Goal: Information Seeking & Learning: Find contact information

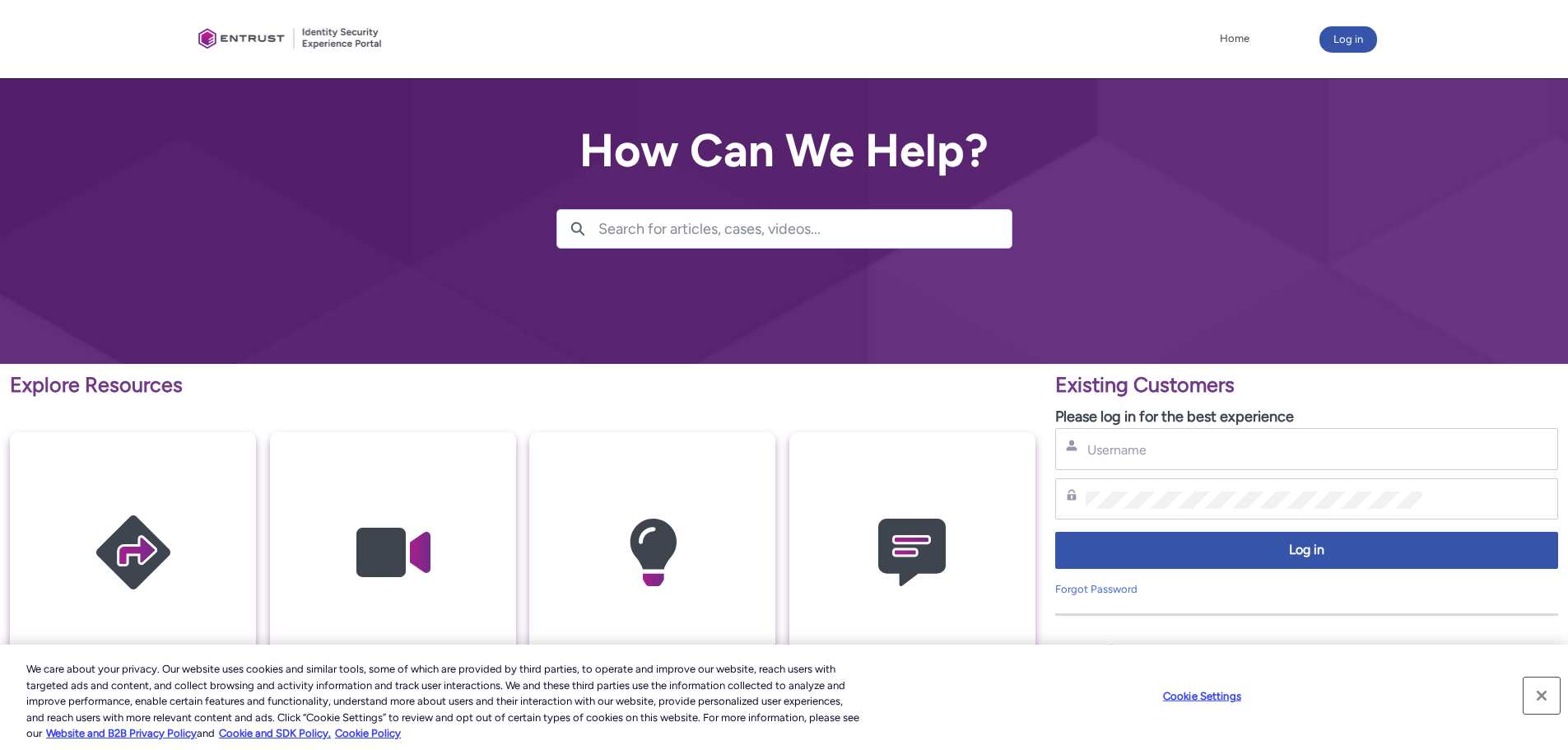
click at [1550, 697] on button "Close" at bounding box center [1542, 695] width 37 height 37
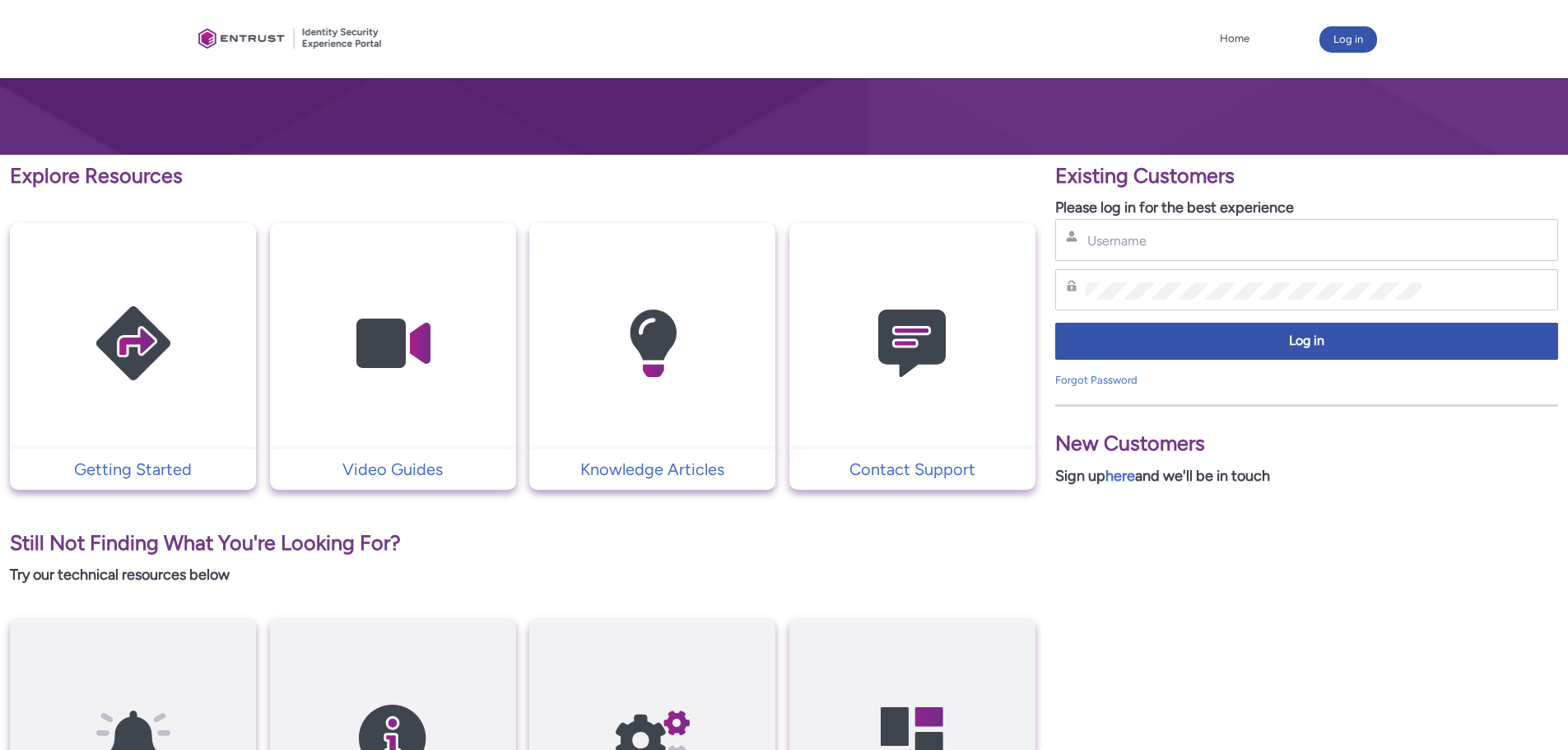
scroll to position [162, 0]
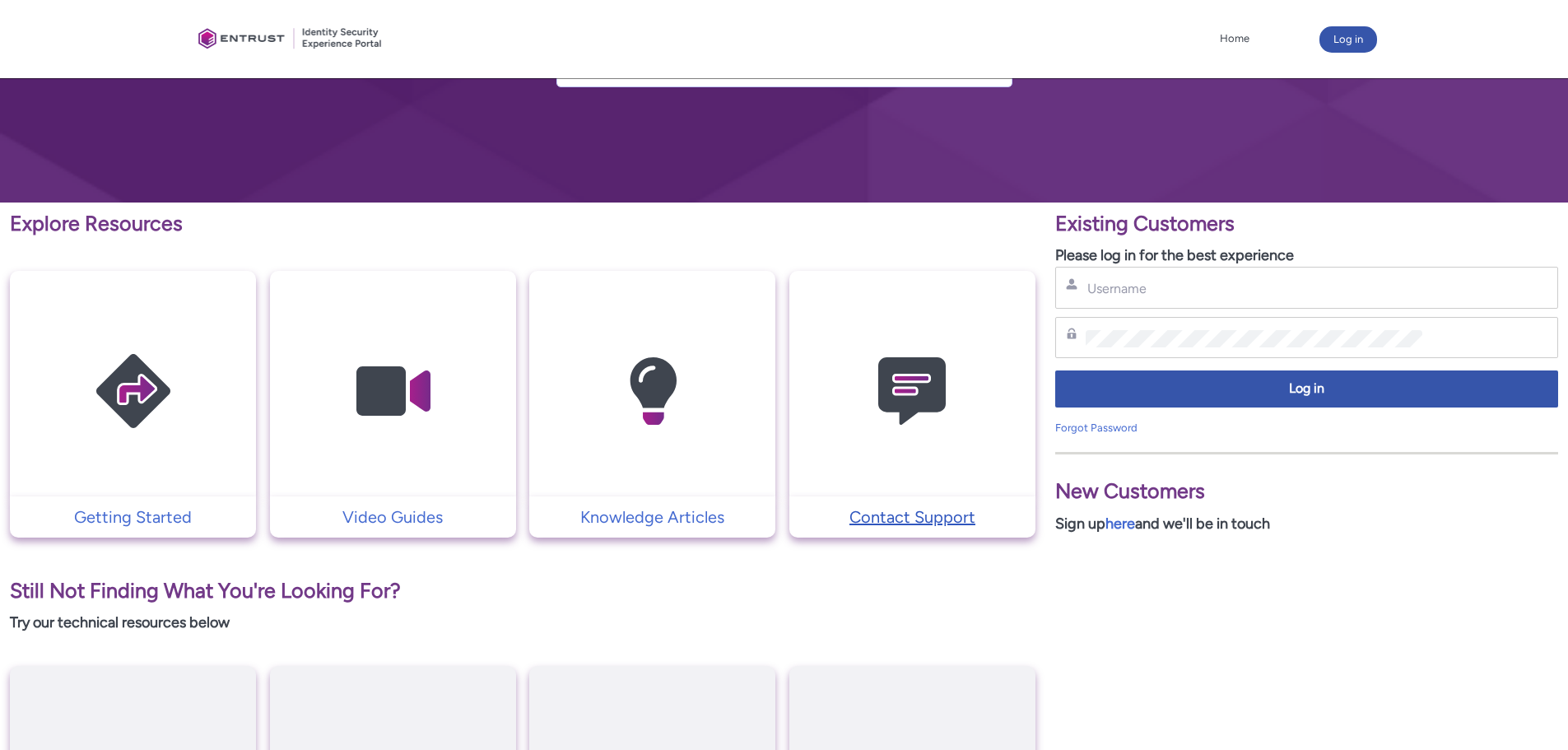
click at [879, 510] on p "Contact Support" at bounding box center [912, 517] width 229 height 25
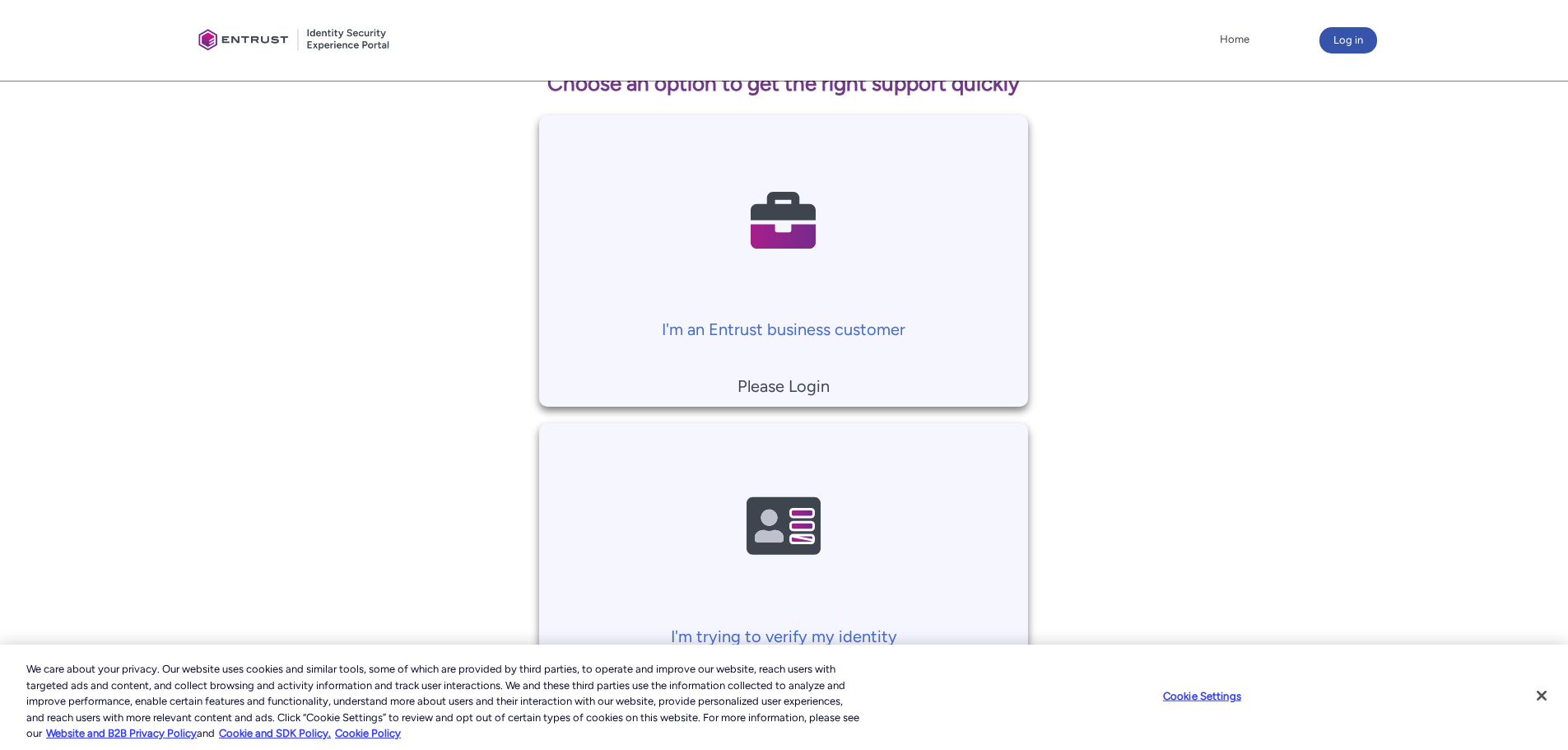
scroll to position [329, 0]
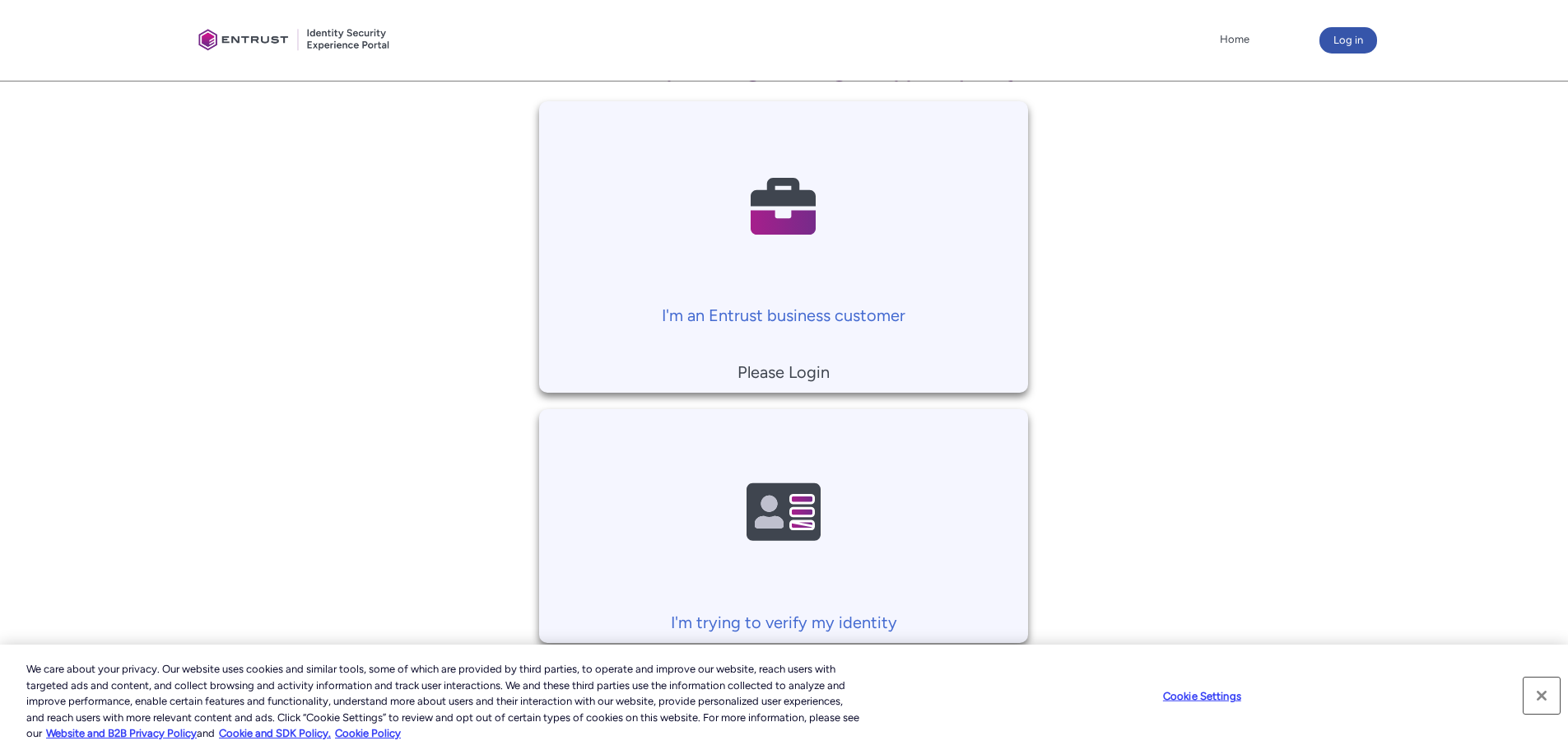
click at [1548, 693] on button "Close" at bounding box center [1542, 695] width 37 height 37
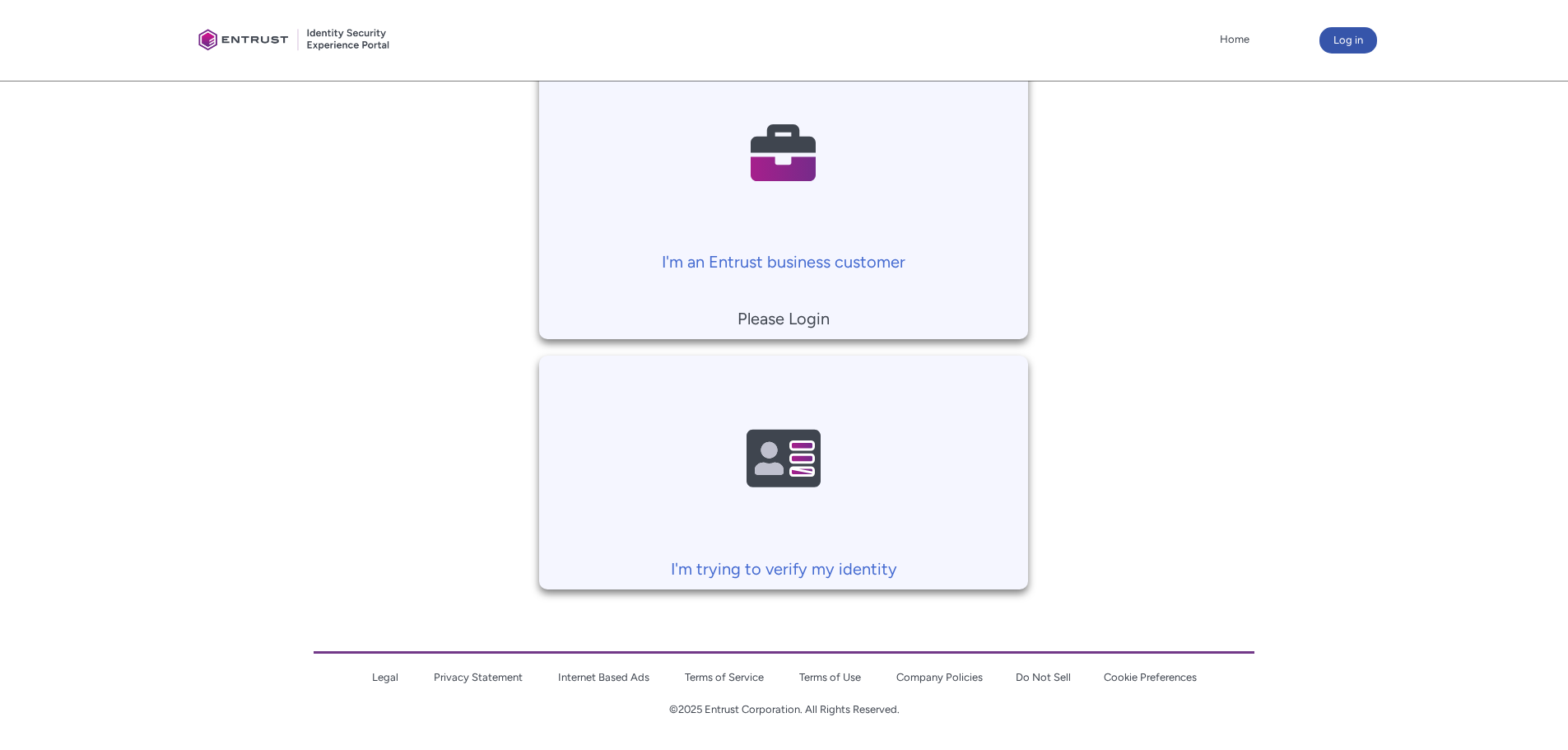
scroll to position [0, 0]
